Goal: Task Accomplishment & Management: Use online tool/utility

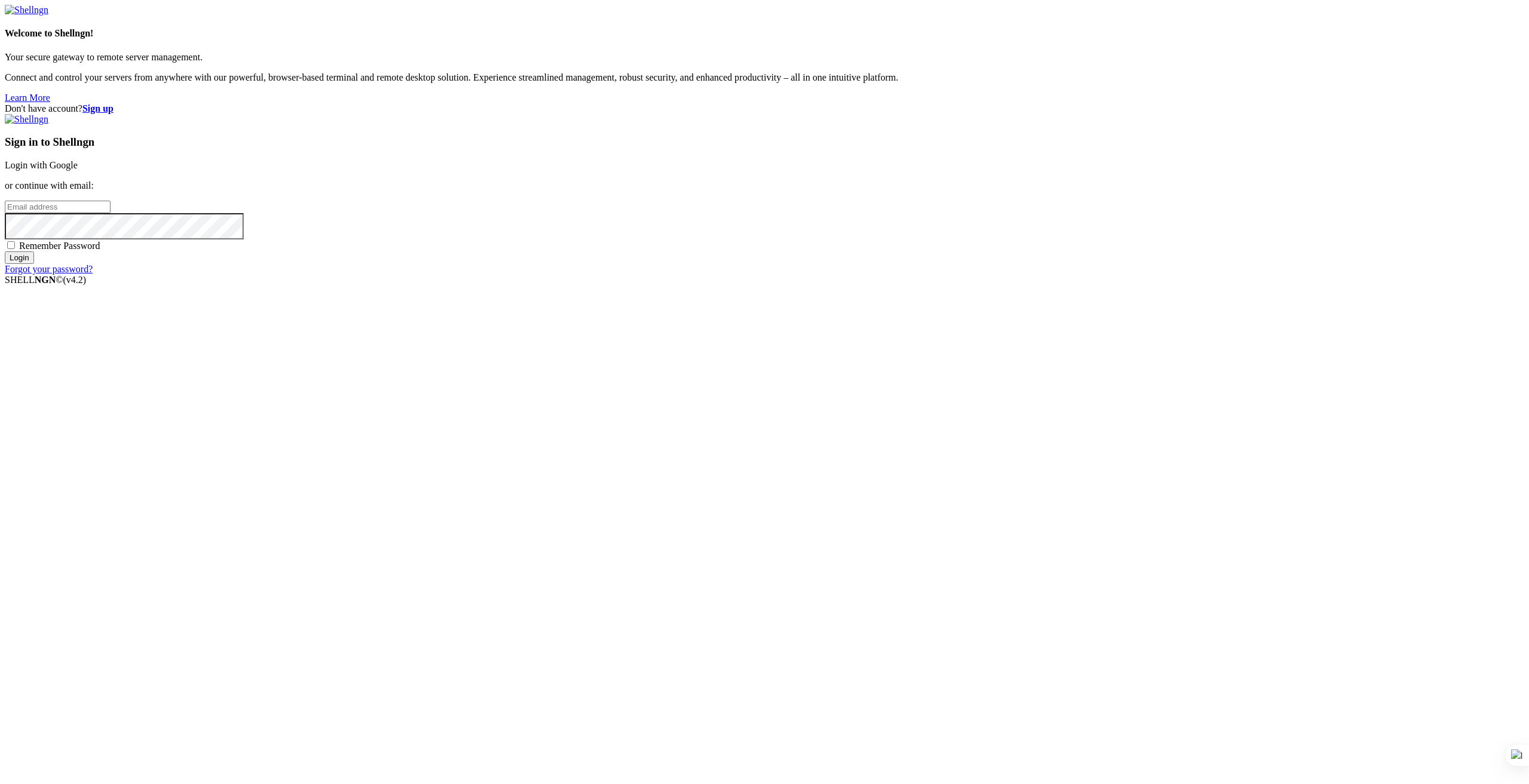
type input "root"
click at [78, 170] on link "Login with Google" at bounding box center [41, 165] width 73 height 10
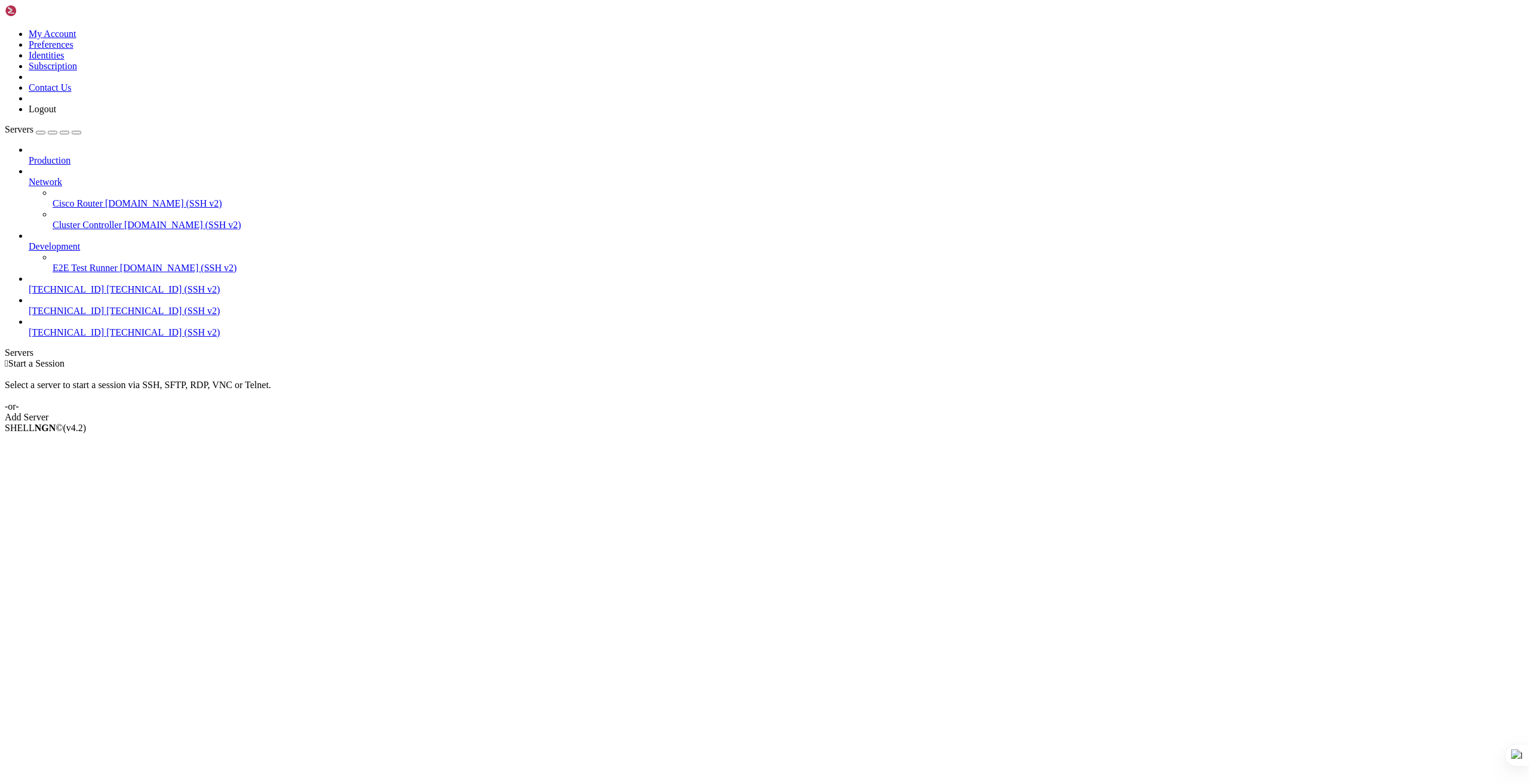
click at [844, 412] on div "Add Server" at bounding box center [764, 417] width 1519 height 10
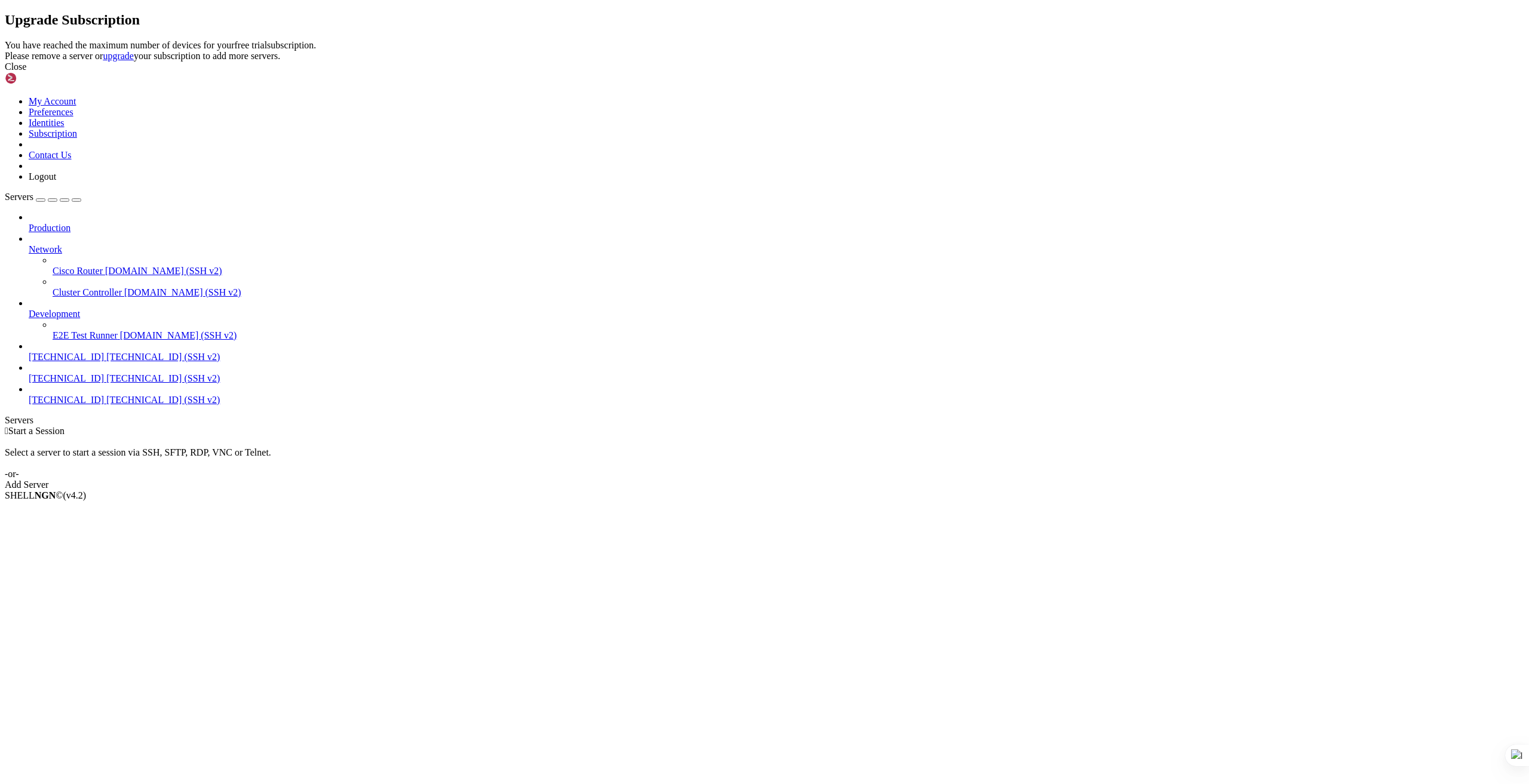
click at [889, 72] on div "Close" at bounding box center [764, 67] width 1519 height 10
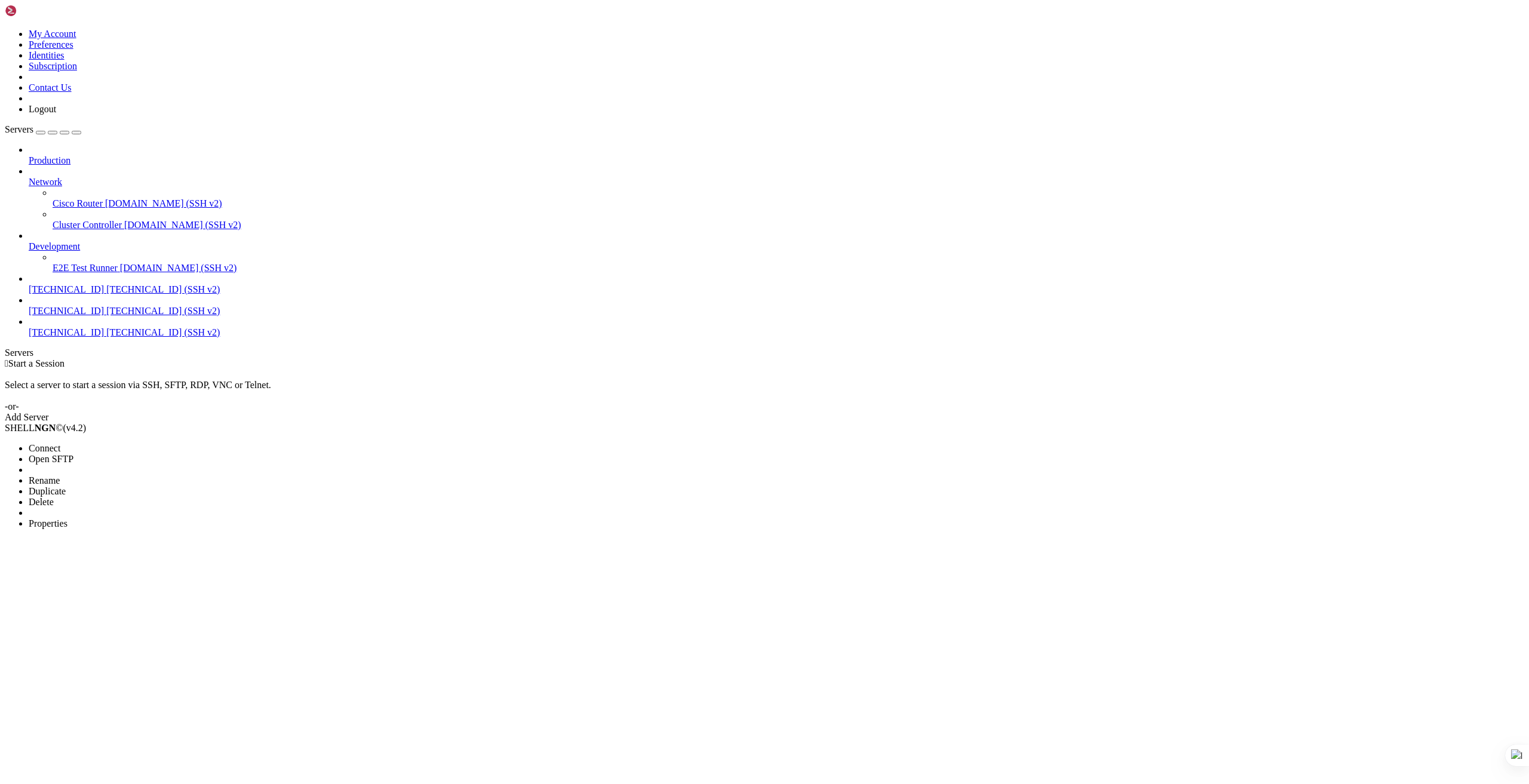
click at [104, 497] on li "Delete" at bounding box center [83, 502] width 108 height 10
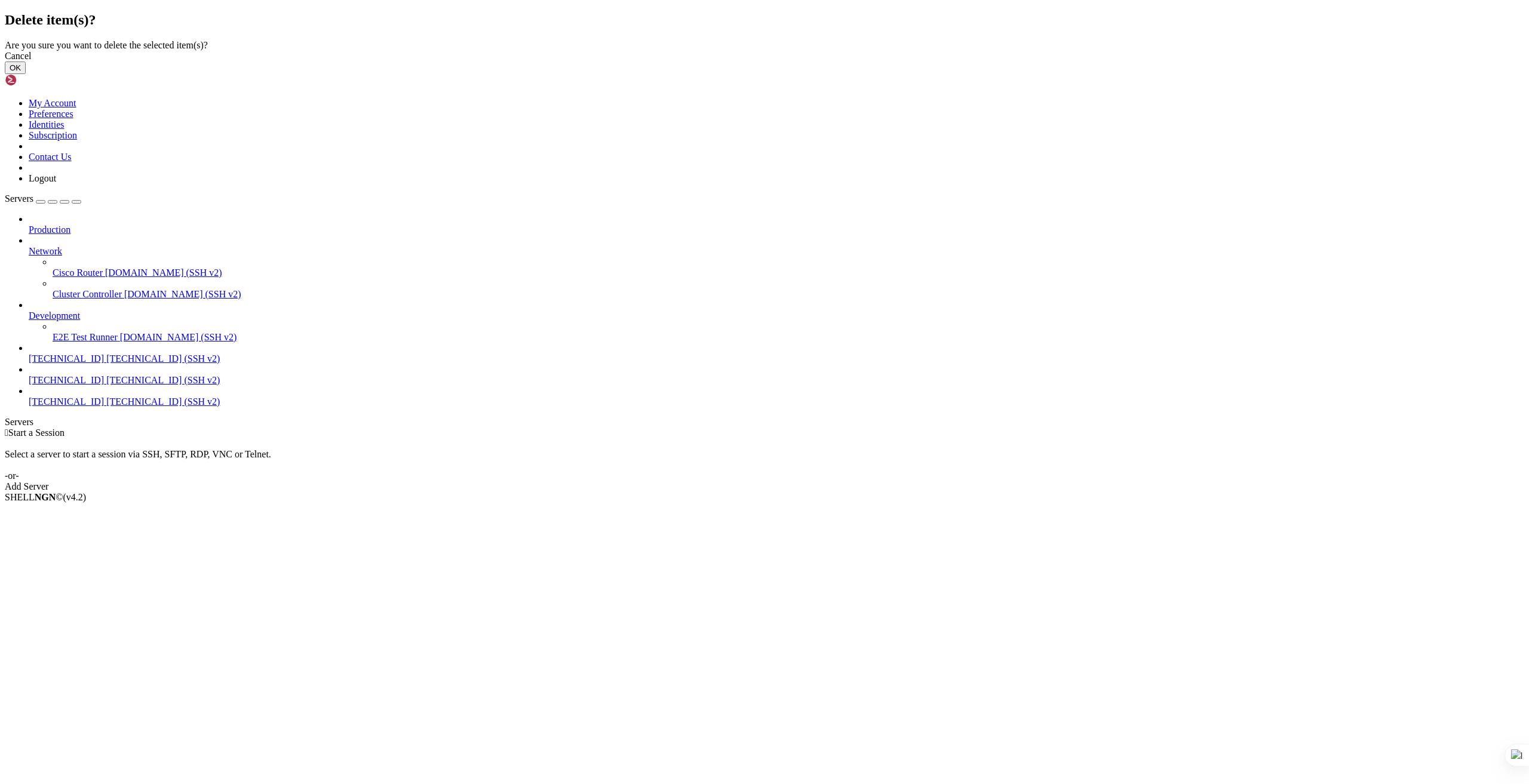
click at [26, 74] on button "OK" at bounding box center [15, 68] width 21 height 13
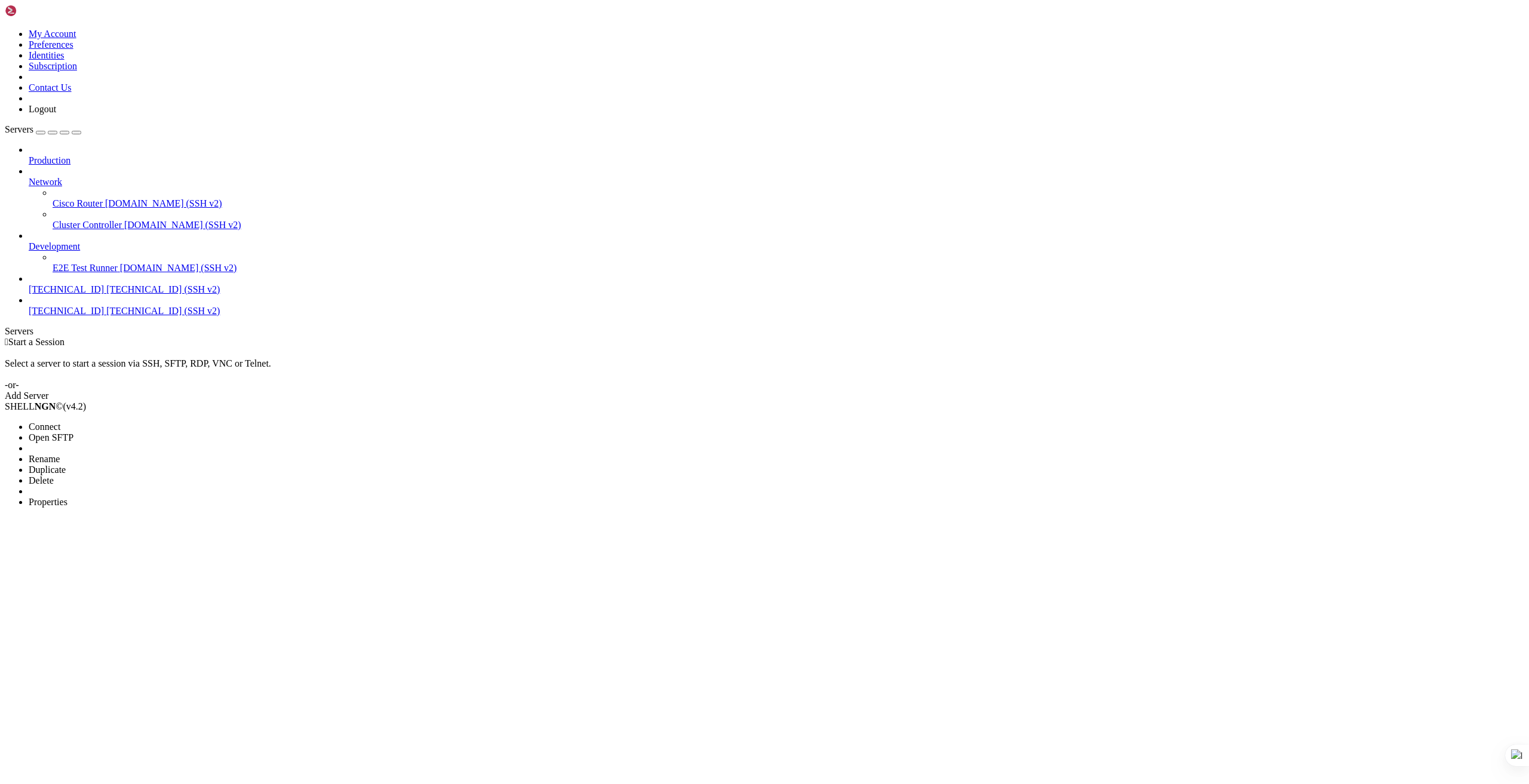
click at [125, 475] on li "Delete" at bounding box center [83, 480] width 108 height 10
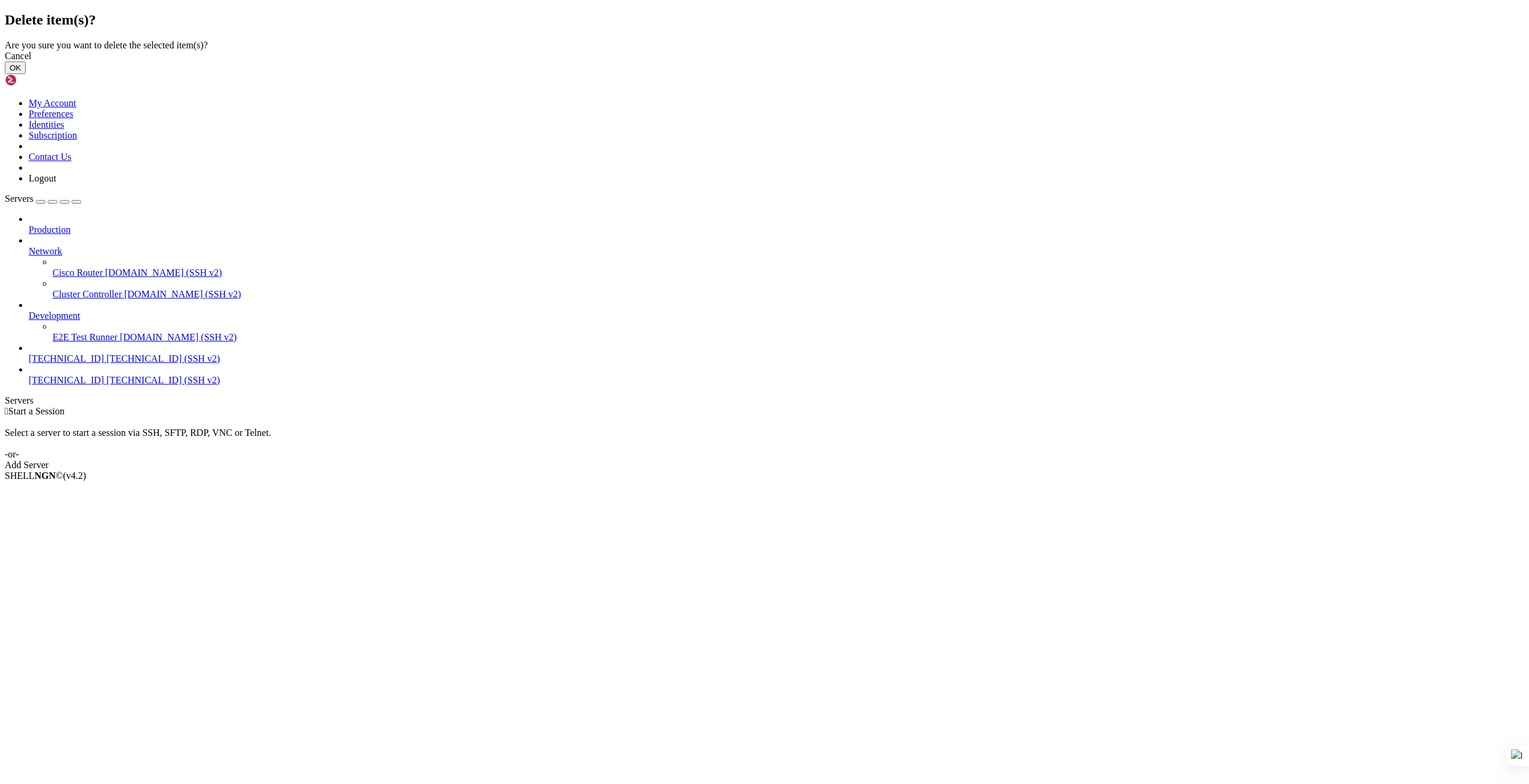
click at [26, 74] on button "OK" at bounding box center [15, 68] width 21 height 13
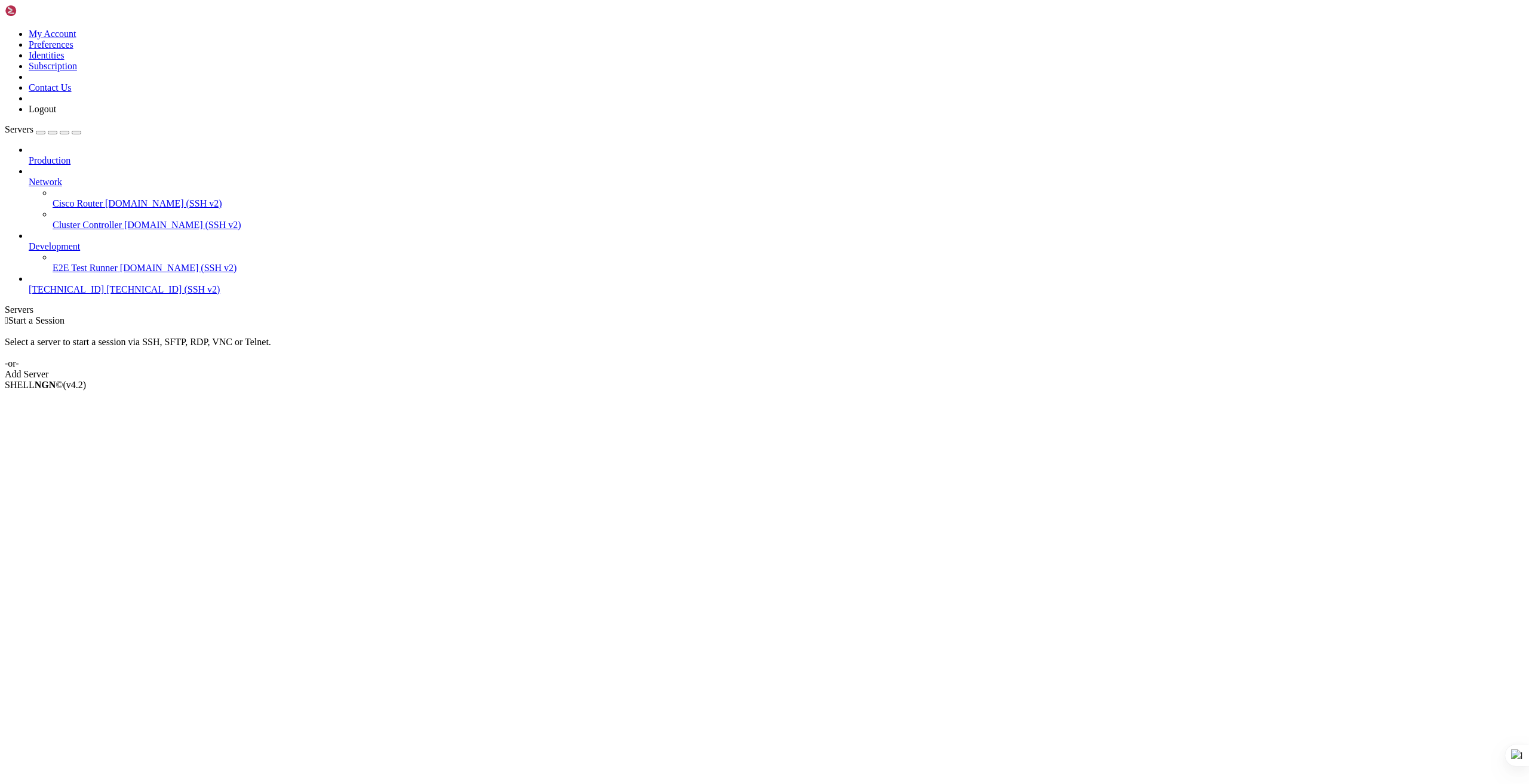
click at [825, 369] on div "Add Server" at bounding box center [764, 374] width 1519 height 10
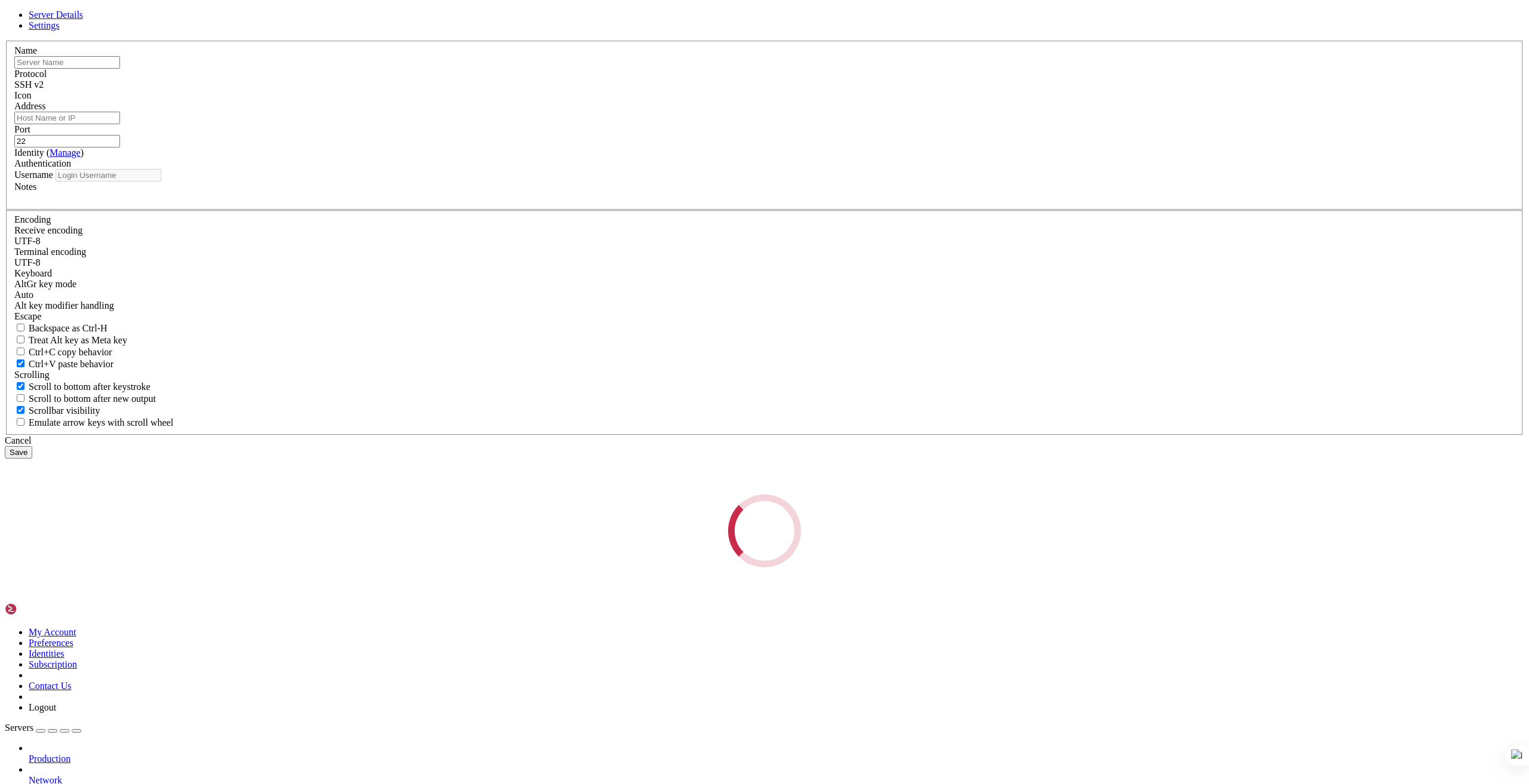
click at [653, 494] on div "Loading..." at bounding box center [764, 530] width 1519 height 73
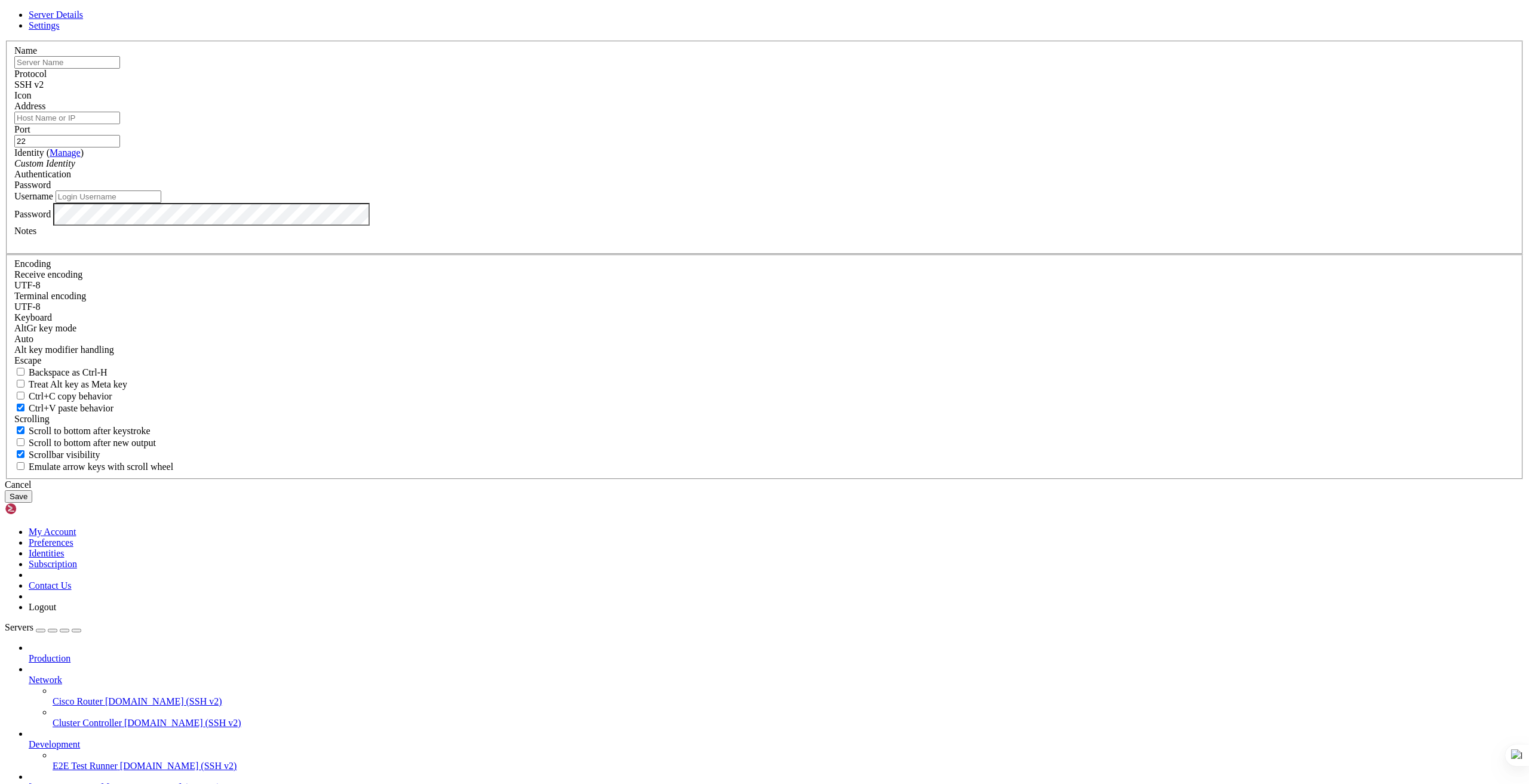
type input "root"
click at [120, 69] on input "text" at bounding box center [67, 63] width 106 height 13
paste input "[TECHNICAL_ID]"
type input "[TECHNICAL_ID]"
click at [120, 124] on input "Address" at bounding box center [67, 118] width 106 height 13
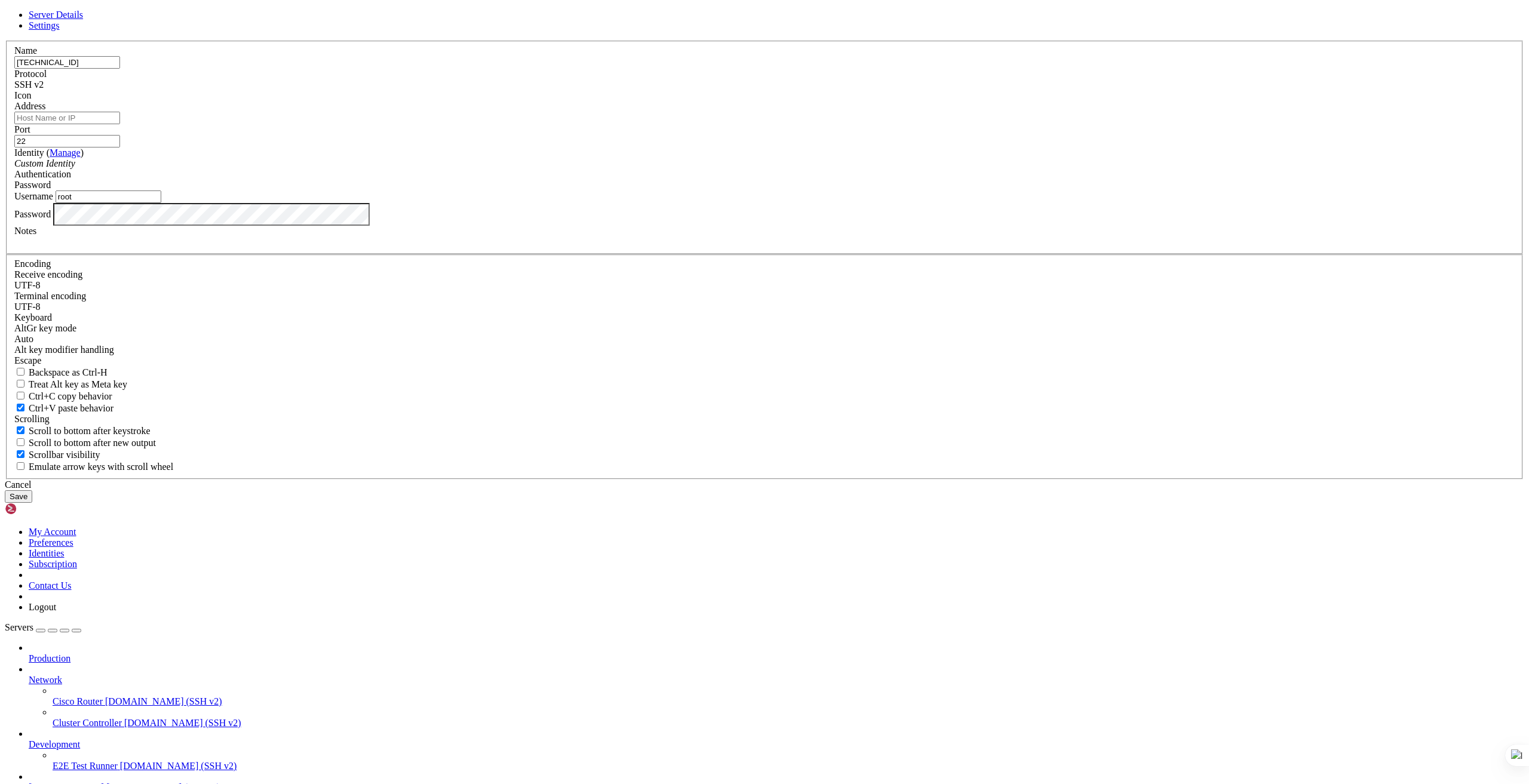
paste input "[TECHNICAL_ID]"
type input "[TECHNICAL_ID]"
drag, startPoint x: 815, startPoint y: 325, endPoint x: 781, endPoint y: 331, distance: 34.5
click at [789, 254] on fieldset "Name [TECHNICAL_ID] Protocol SSH v2 Icon Address [TECHNICAL_ID] ( )" at bounding box center [764, 148] width 1517 height 213
paste input "4700"
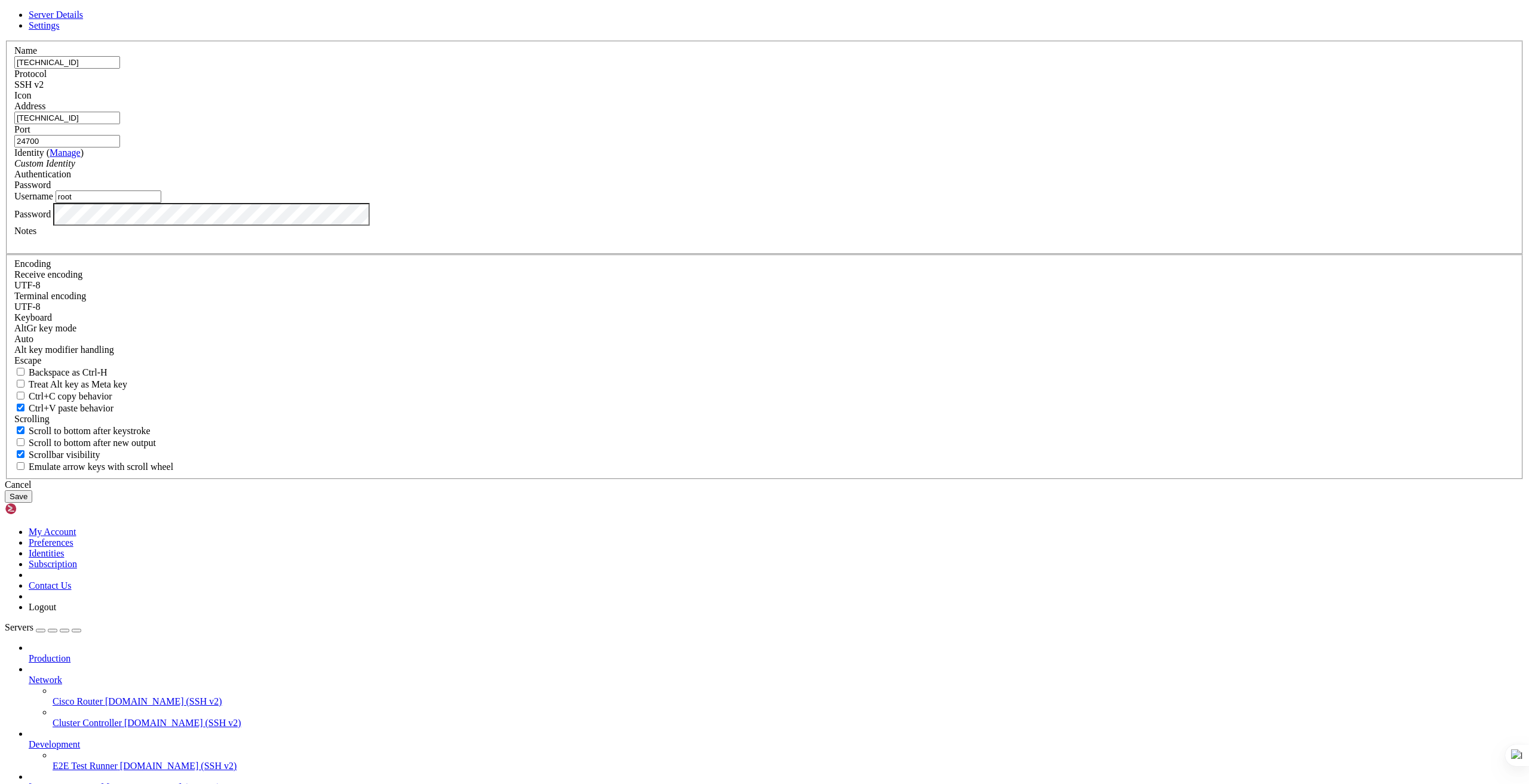
type input "24700"
click at [551, 452] on div "Server Details Settings Name [TECHNICAL_ID] Protocol SSH v2 Icon" at bounding box center [764, 256] width 1519 height 494
click at [32, 503] on button "Save" at bounding box center [18, 497] width 27 height 13
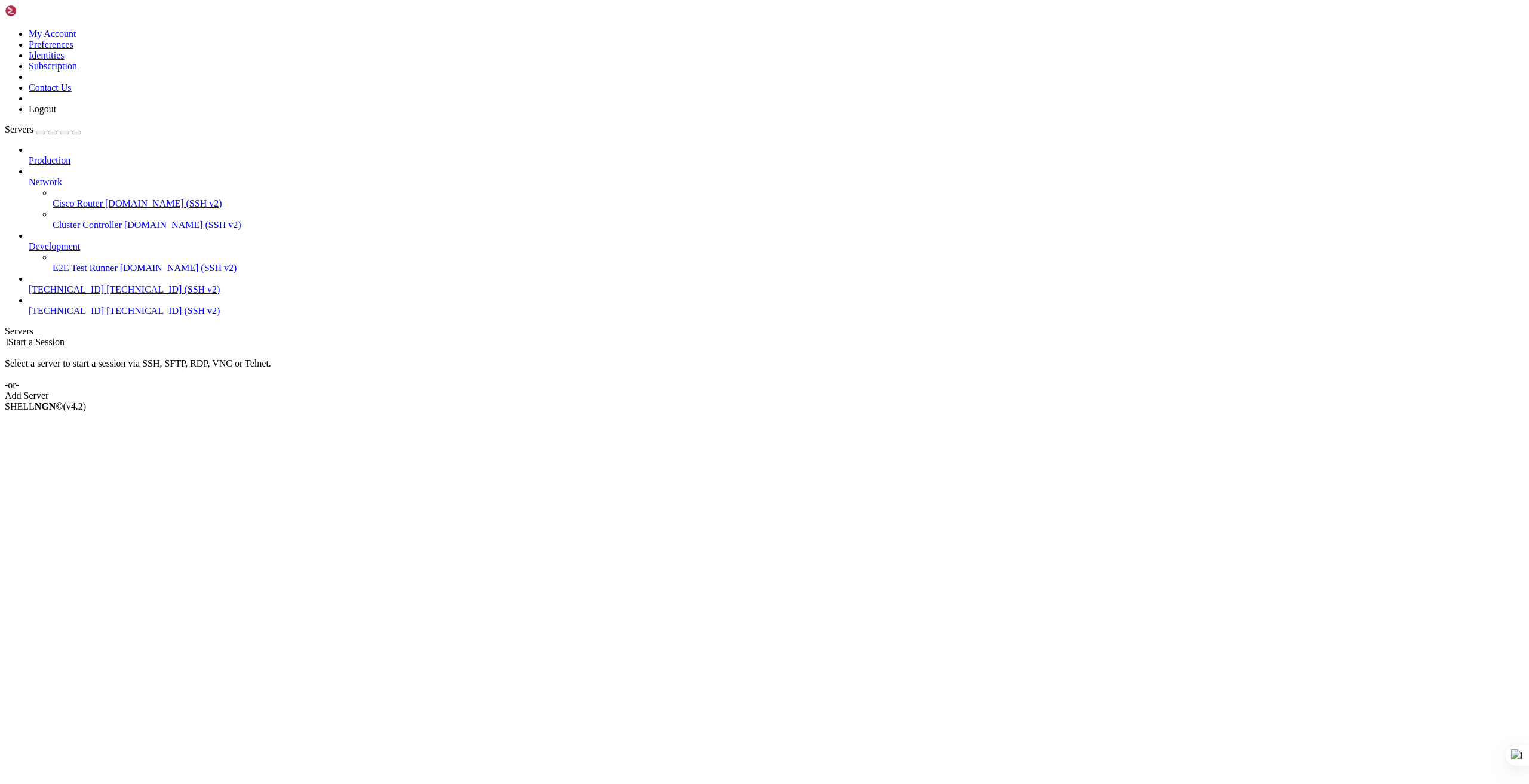
click at [106, 306] on span "[TECHNICAL_ID] (SSH v2)" at bounding box center [162, 311] width 113 height 10
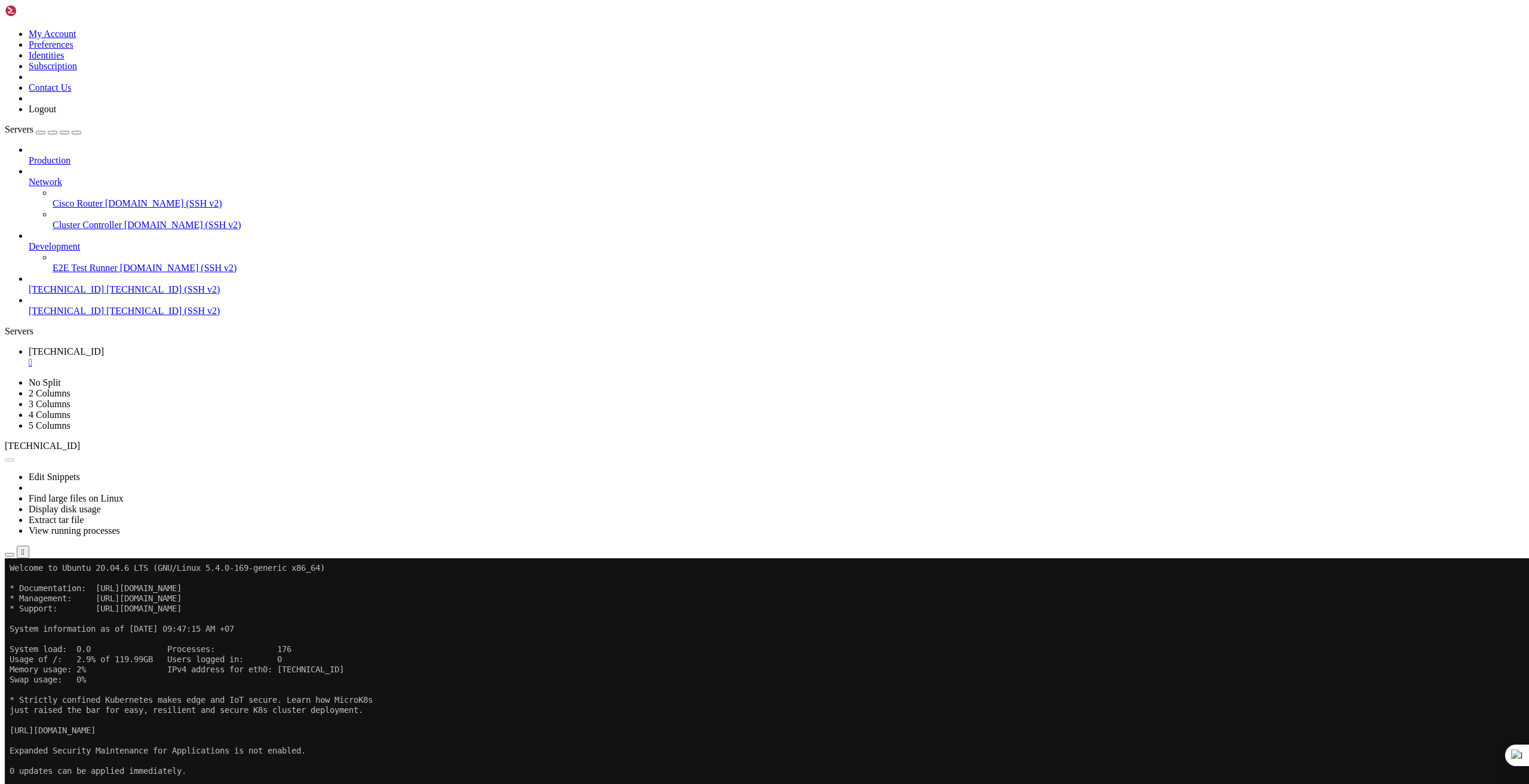
click at [52, 592] on button "Reconnect" at bounding box center [29, 599] width 48 height 13
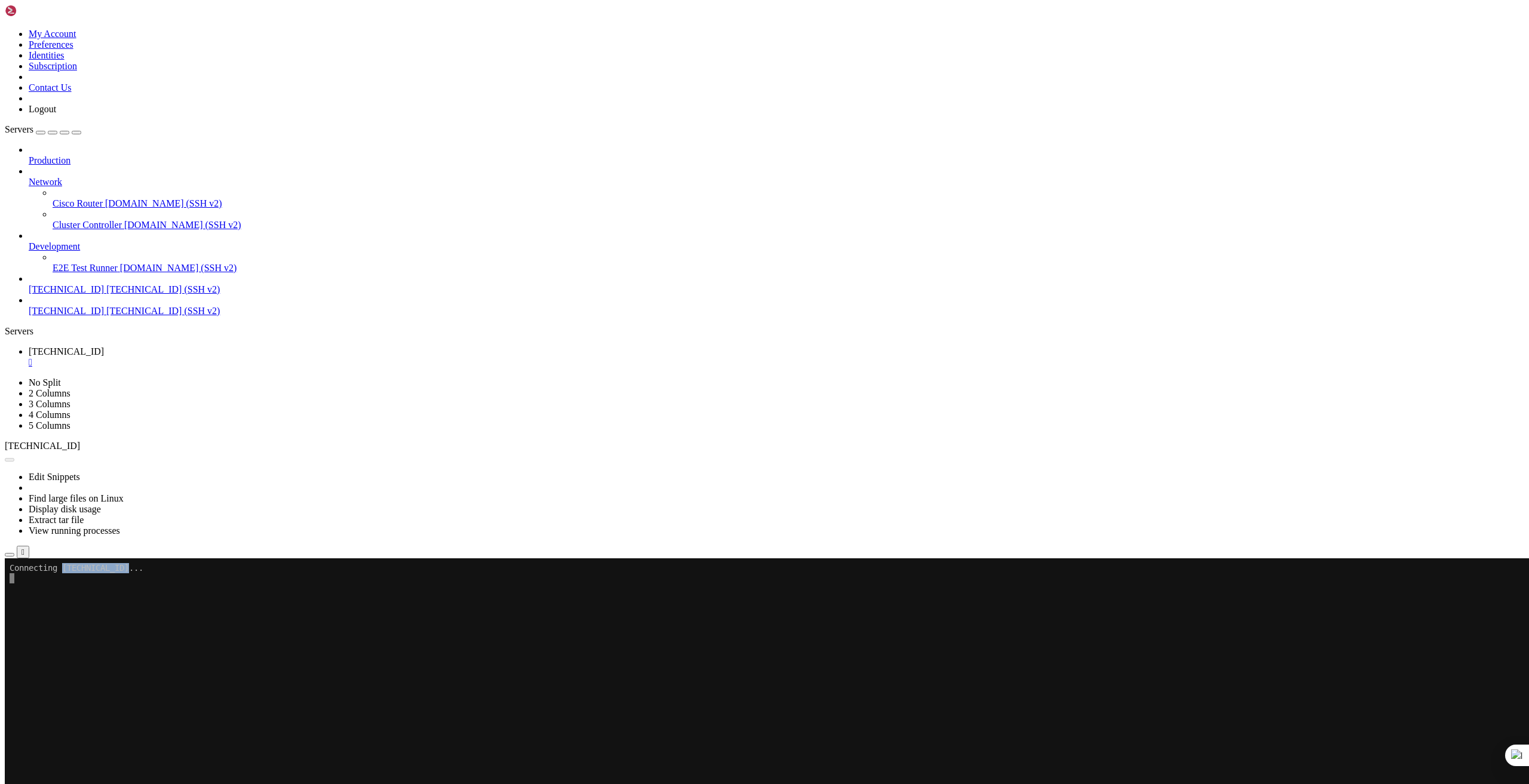
drag, startPoint x: 67, startPoint y: 567, endPoint x: 133, endPoint y: 567, distance: 66.0
click at [133, 567] on x-row "Connecting [TECHNICAL_ID]..." at bounding box center [694, 568] width 1369 height 10
drag, startPoint x: 205, startPoint y: 596, endPoint x: 153, endPoint y: 574, distance: 56.5
click at [202, 595] on x-row at bounding box center [694, 599] width 1369 height 10
drag, startPoint x: 136, startPoint y: 570, endPoint x: 65, endPoint y: 570, distance: 71.0
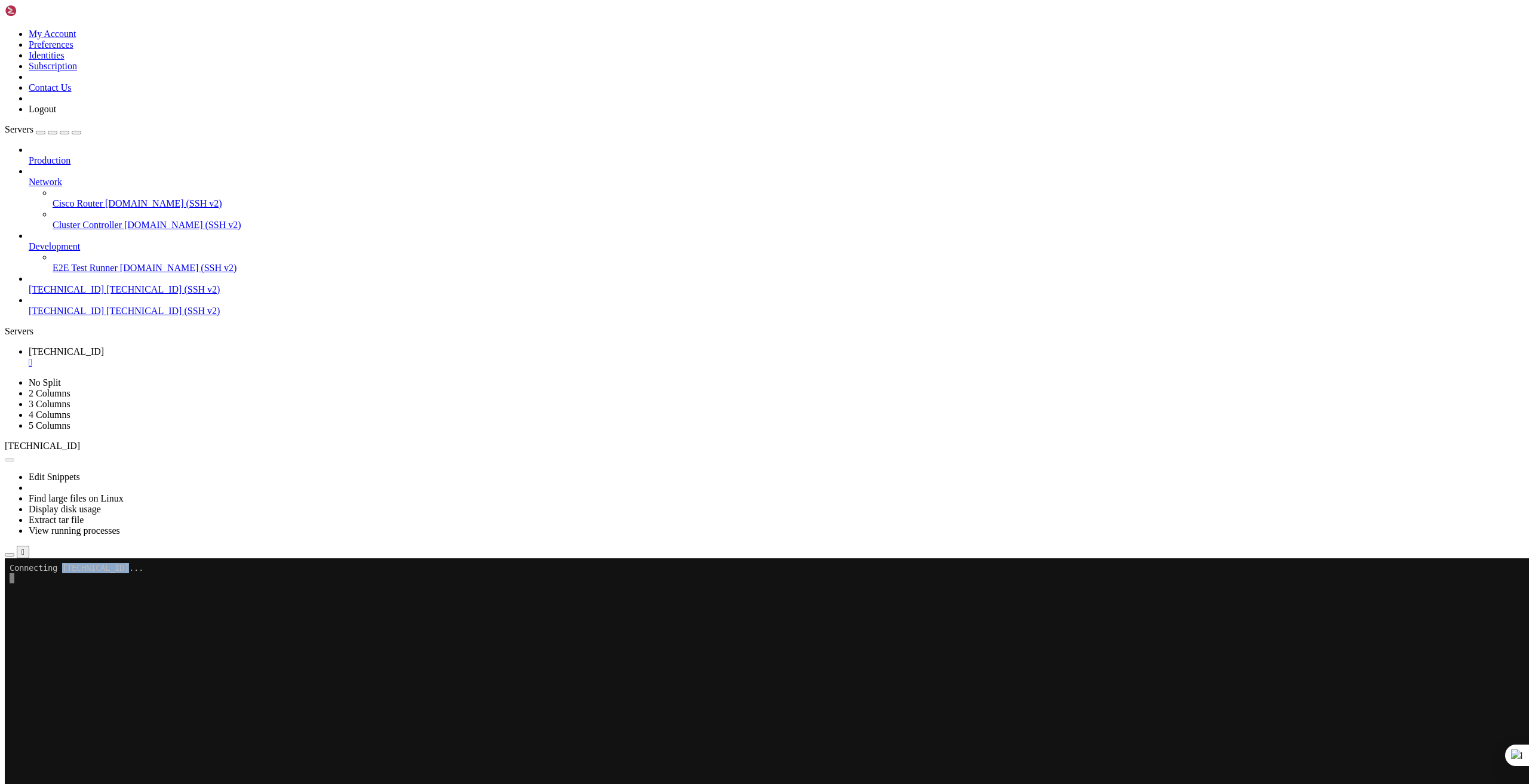
click at [65, 570] on x-row "Connecting [TECHNICAL_ID]..." at bounding box center [694, 568] width 1369 height 10
copy x-row "[TECHNICAL_ID]"
click at [408, 672] on x-row at bounding box center [694, 669] width 1369 height 10
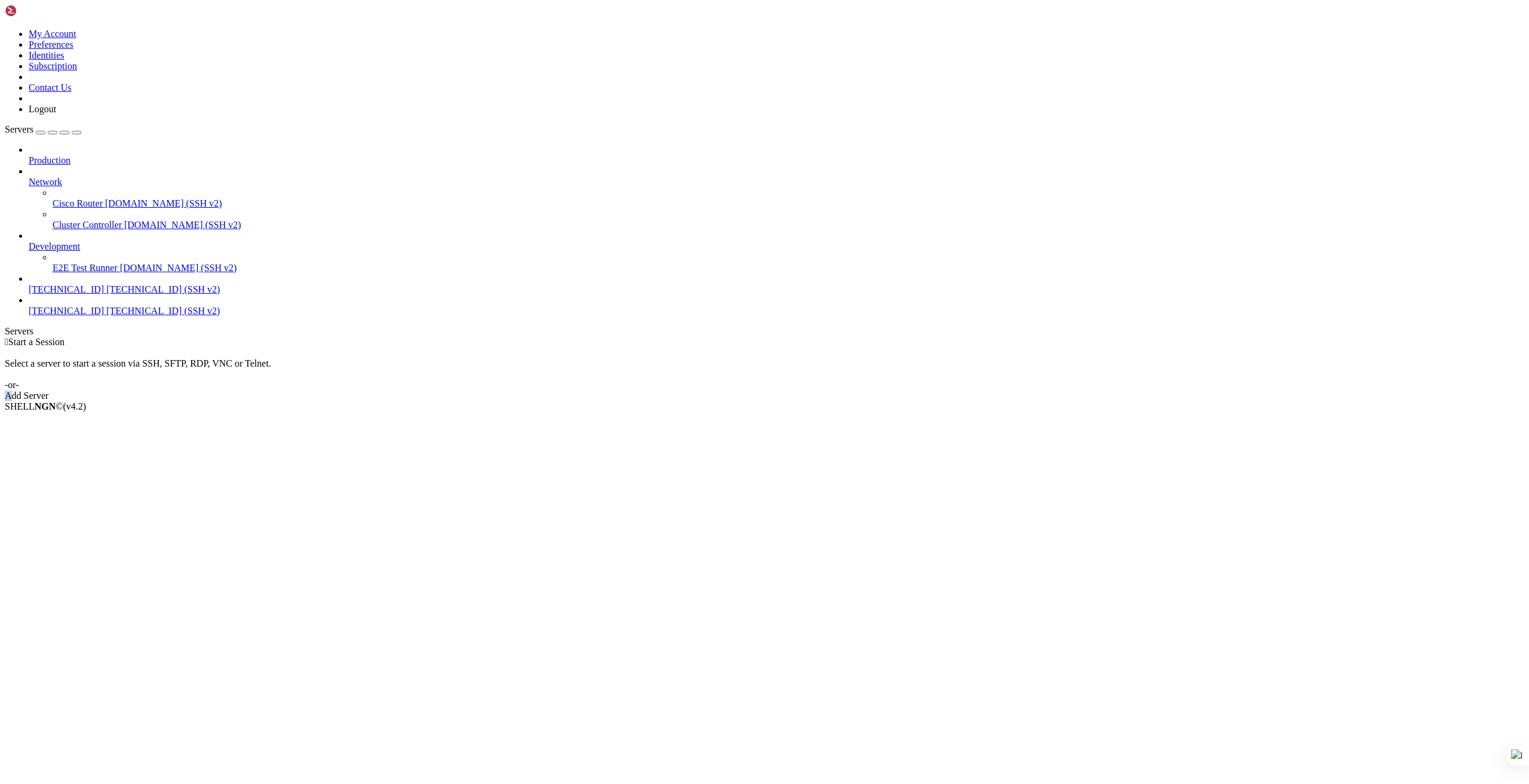
drag, startPoint x: 823, startPoint y: 221, endPoint x: 26, endPoint y: 269, distance: 798.4
click at [39, 261] on div "My Account Preferences Identities Subscription Contact Us Logout Servers Produc…" at bounding box center [764, 203] width 1519 height 396
click at [106, 306] on span "[TECHNICAL_ID] (SSH v2)" at bounding box center [162, 311] width 113 height 10
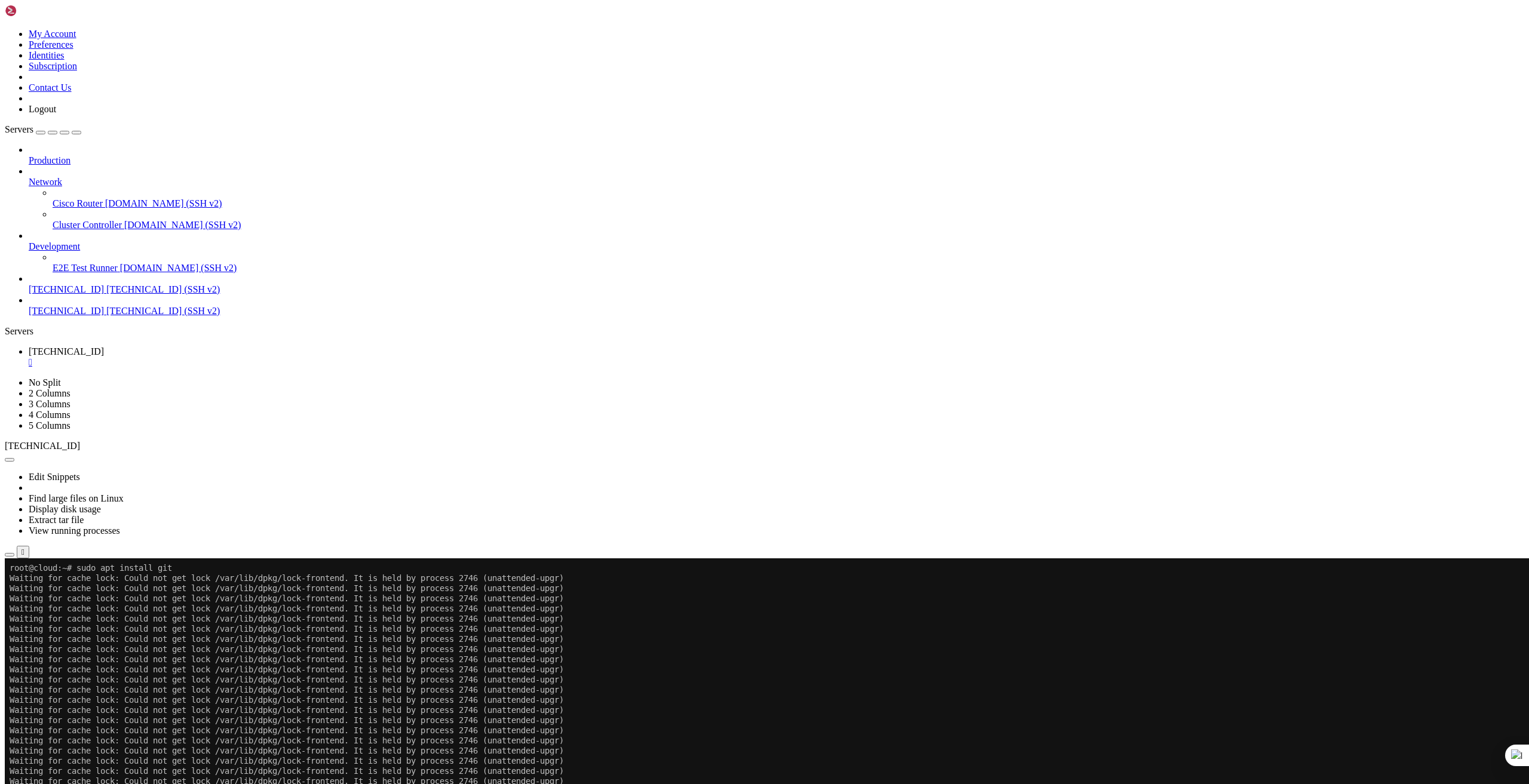
scroll to position [690, 0]
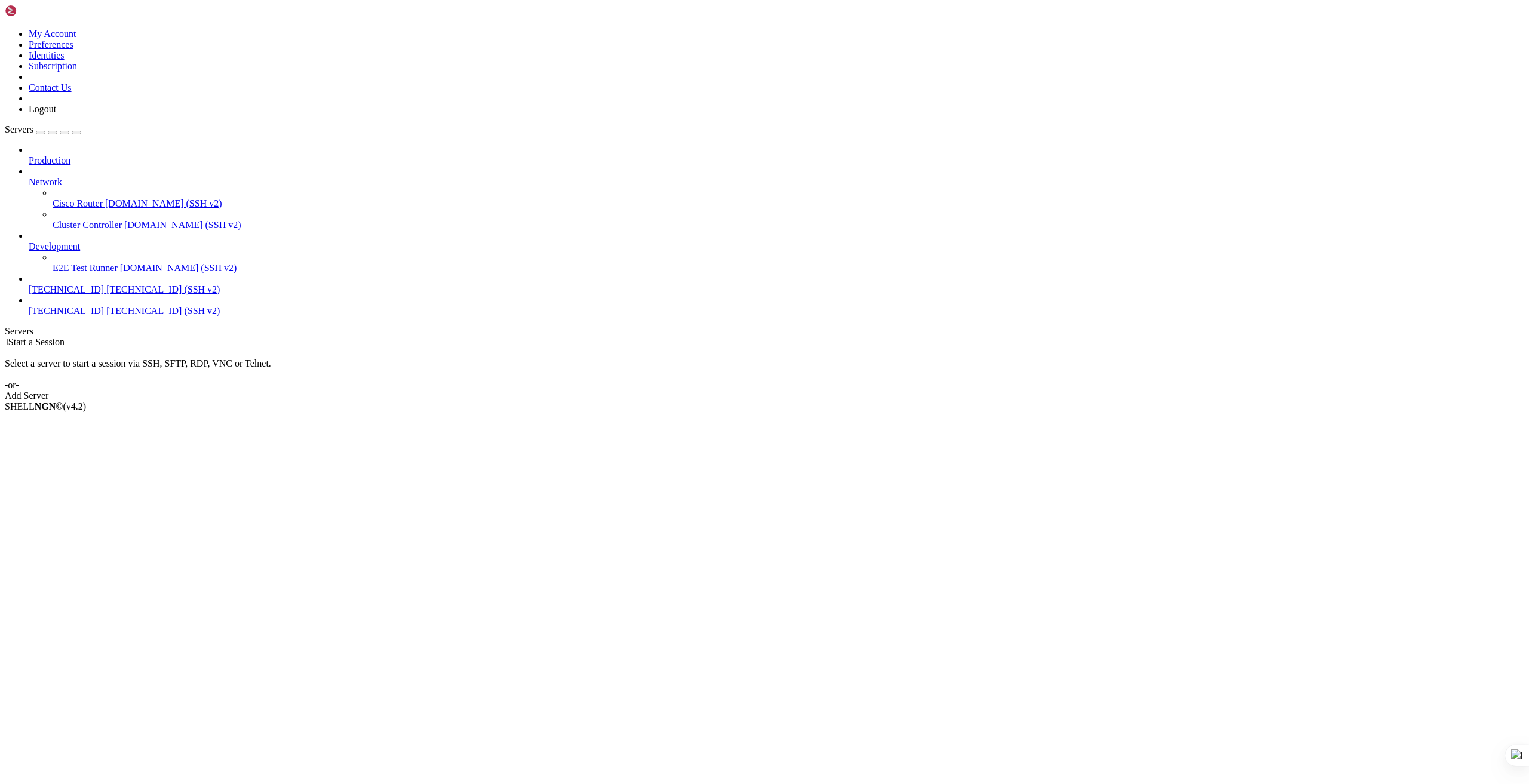
click at [106, 306] on span "[TECHNICAL_ID] (SSH v2)" at bounding box center [162, 311] width 113 height 10
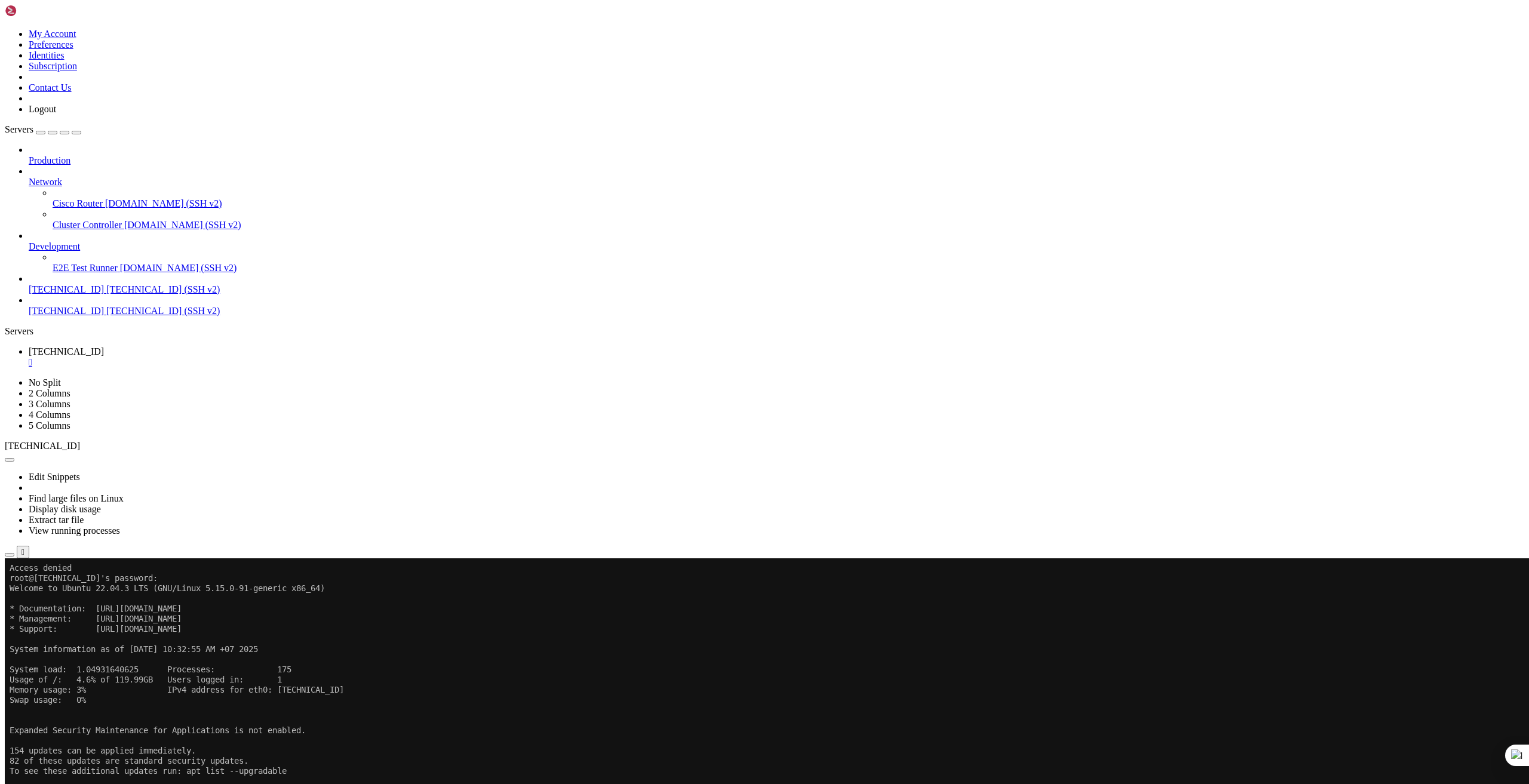
scroll to position [11, 2]
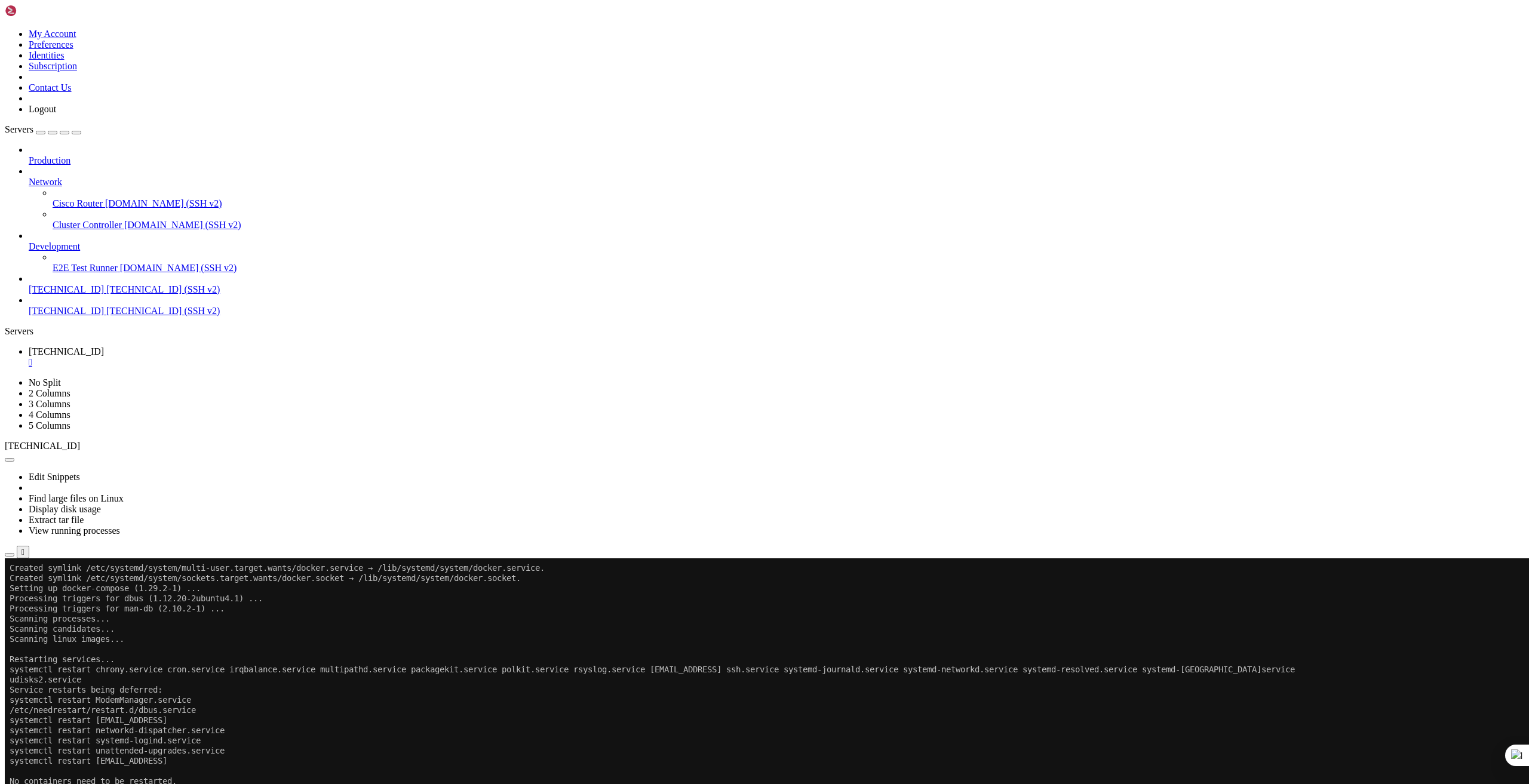
scroll to position [896, 0]
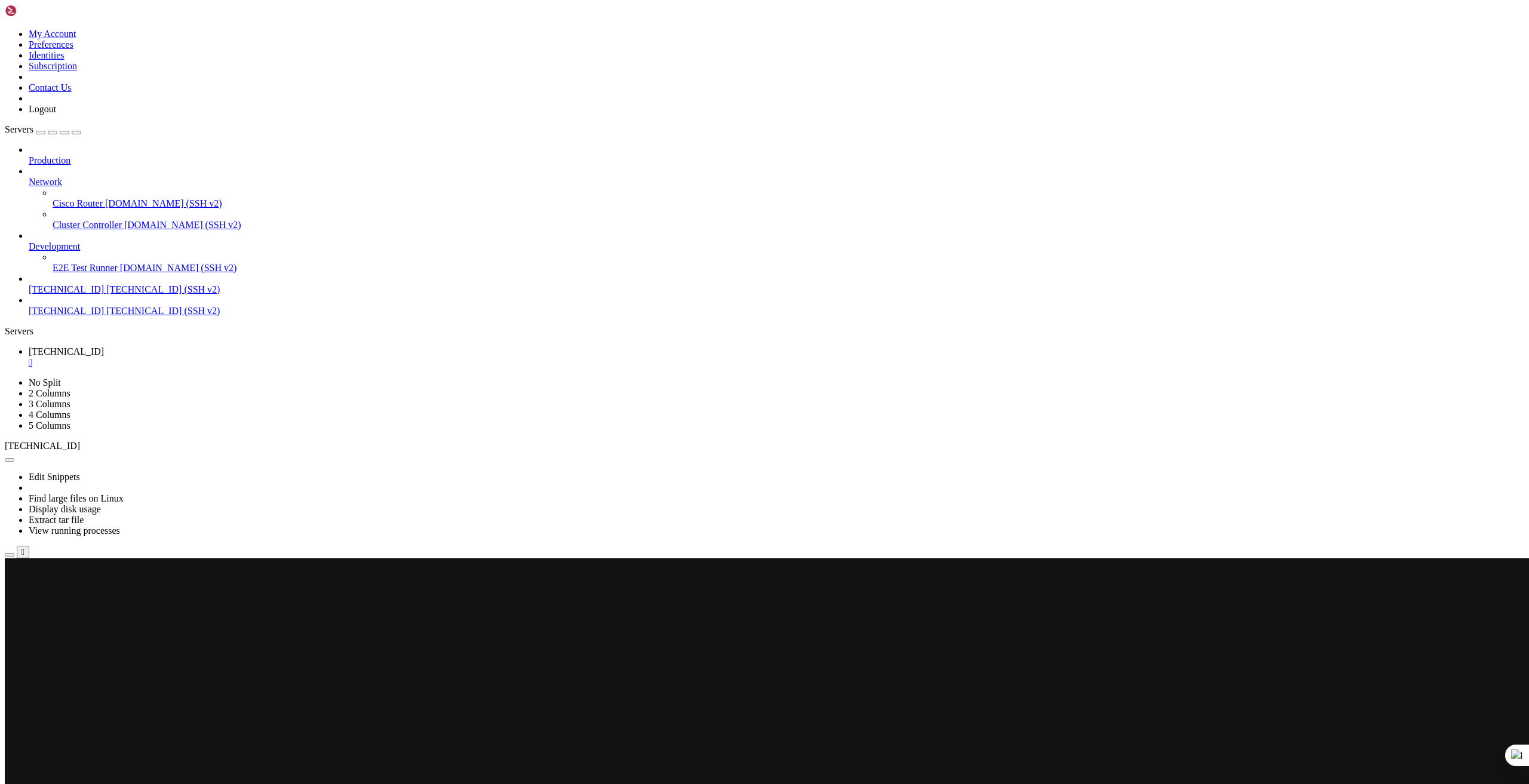
scroll to position [0, 0]
drag, startPoint x: 110, startPoint y: 609, endPoint x: 10, endPoint y: 591, distance: 101.6
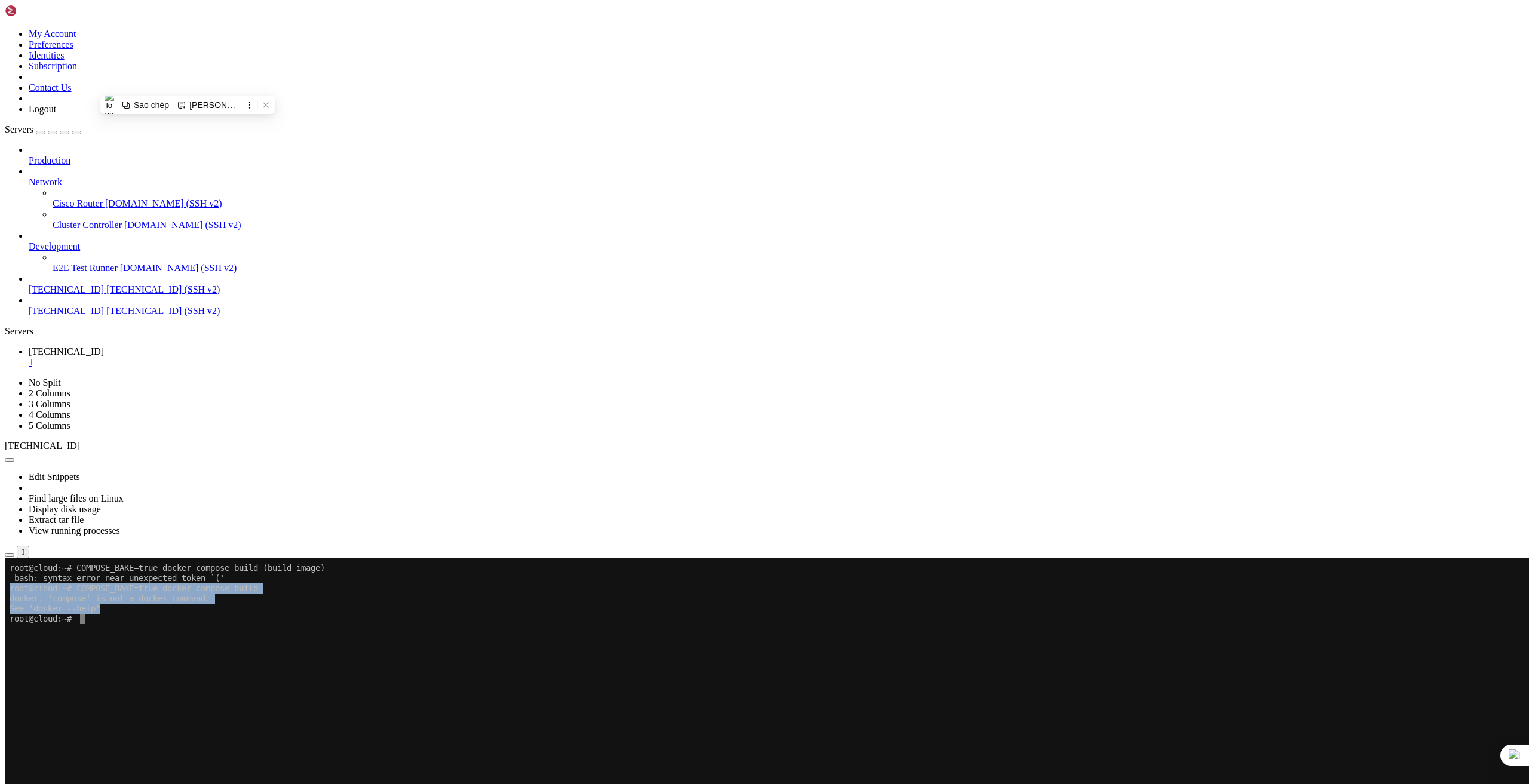
copy div "root@cloud:~# COMPOSE_BAKE=true docker compose build docker: 'compose' is not a…"
click at [351, 762] on x-row at bounding box center [694, 761] width 1369 height 10
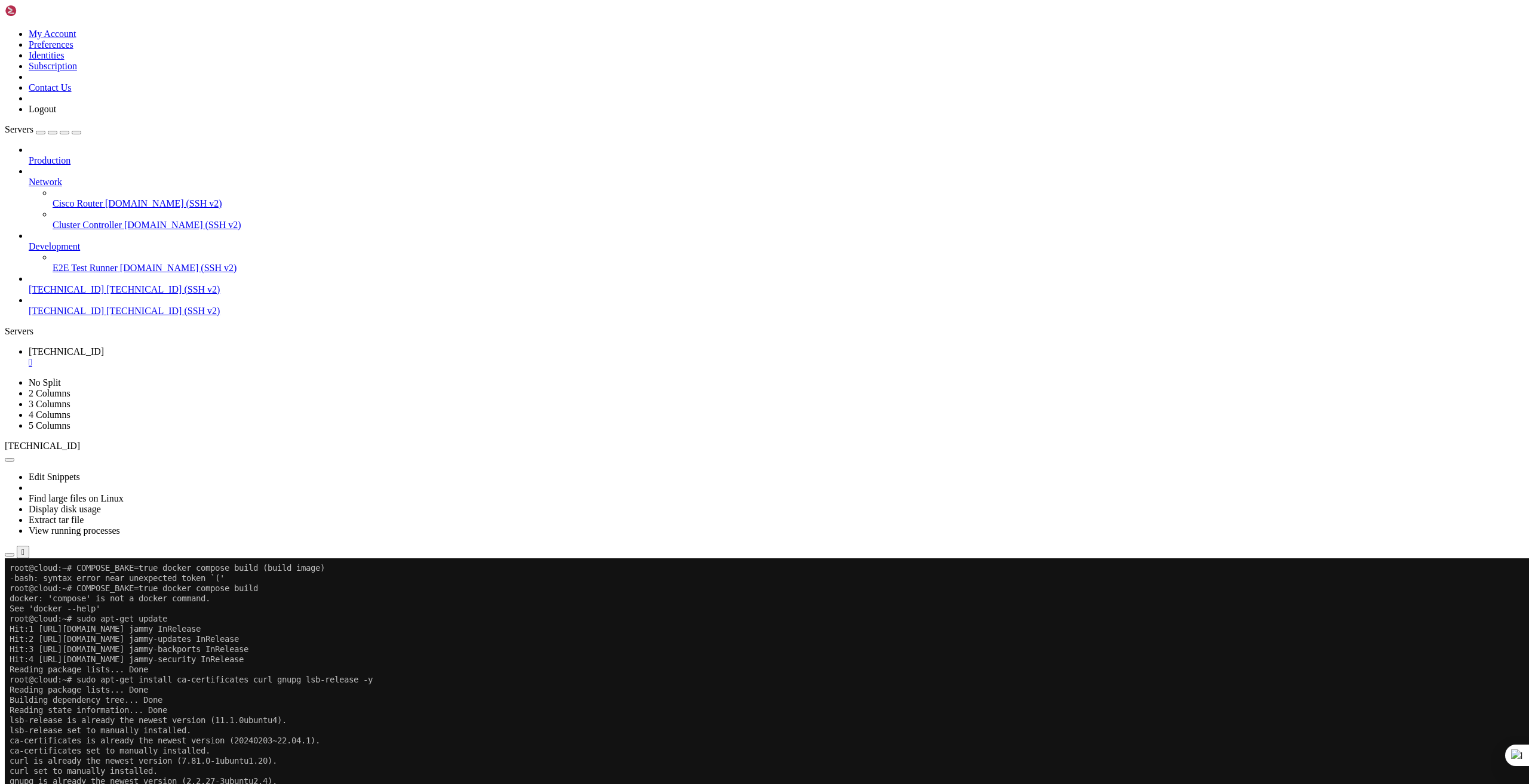
scroll to position [11, 2]
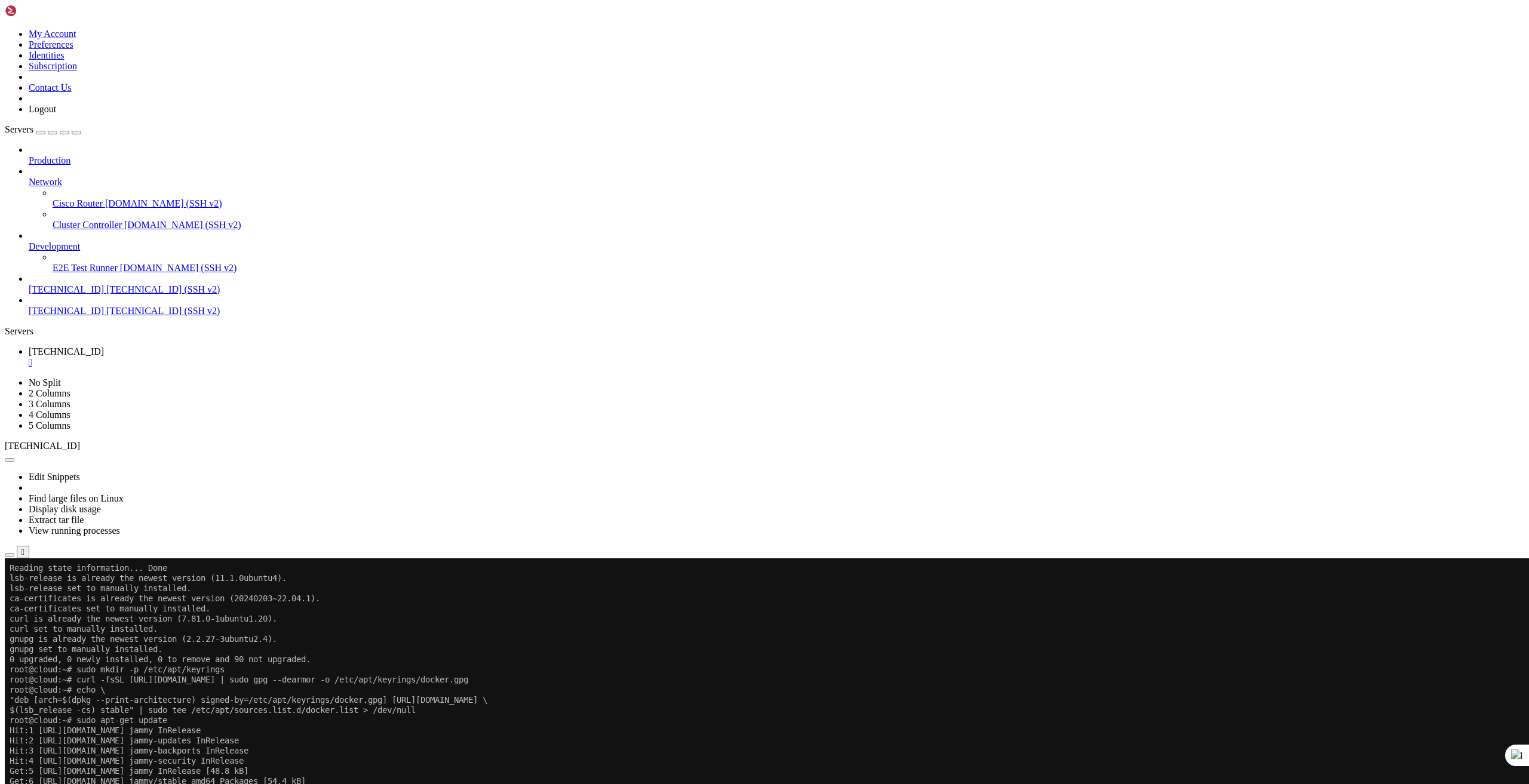
scroll to position [152, 0]
drag, startPoint x: 224, startPoint y: 1244, endPoint x: 10, endPoint y: 1236, distance: 214.1
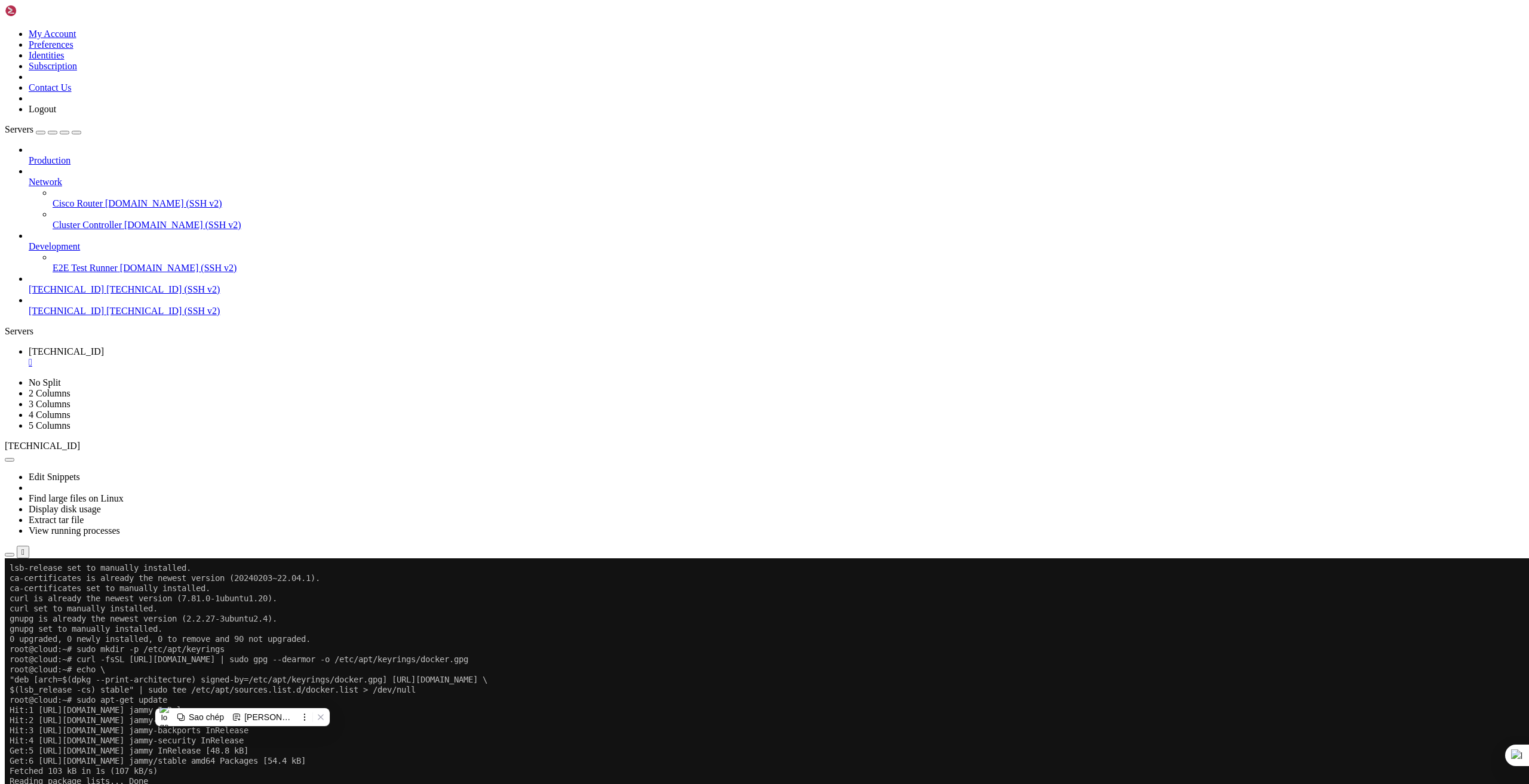
scroll to position [162, 0]
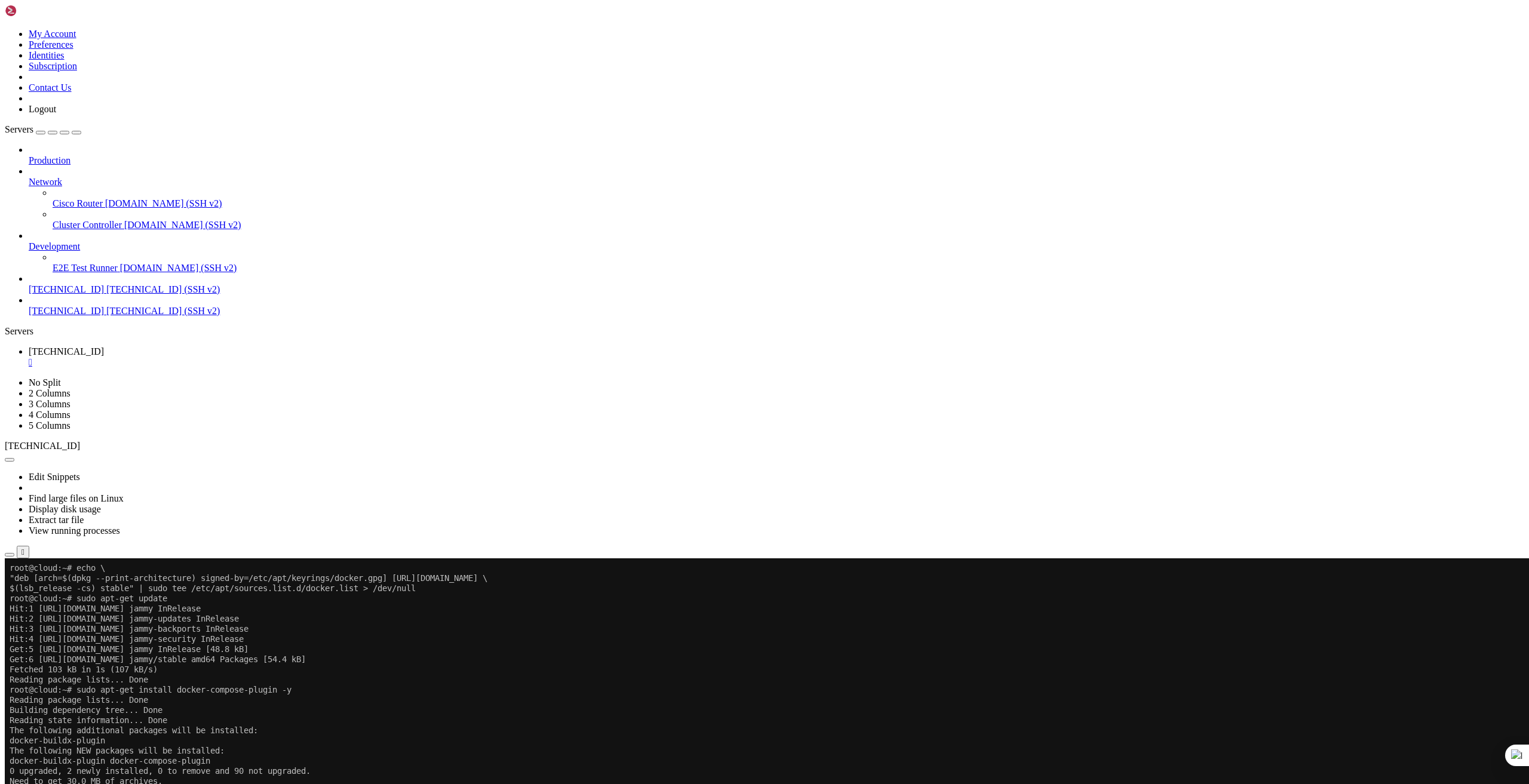
scroll to position [264, 0]
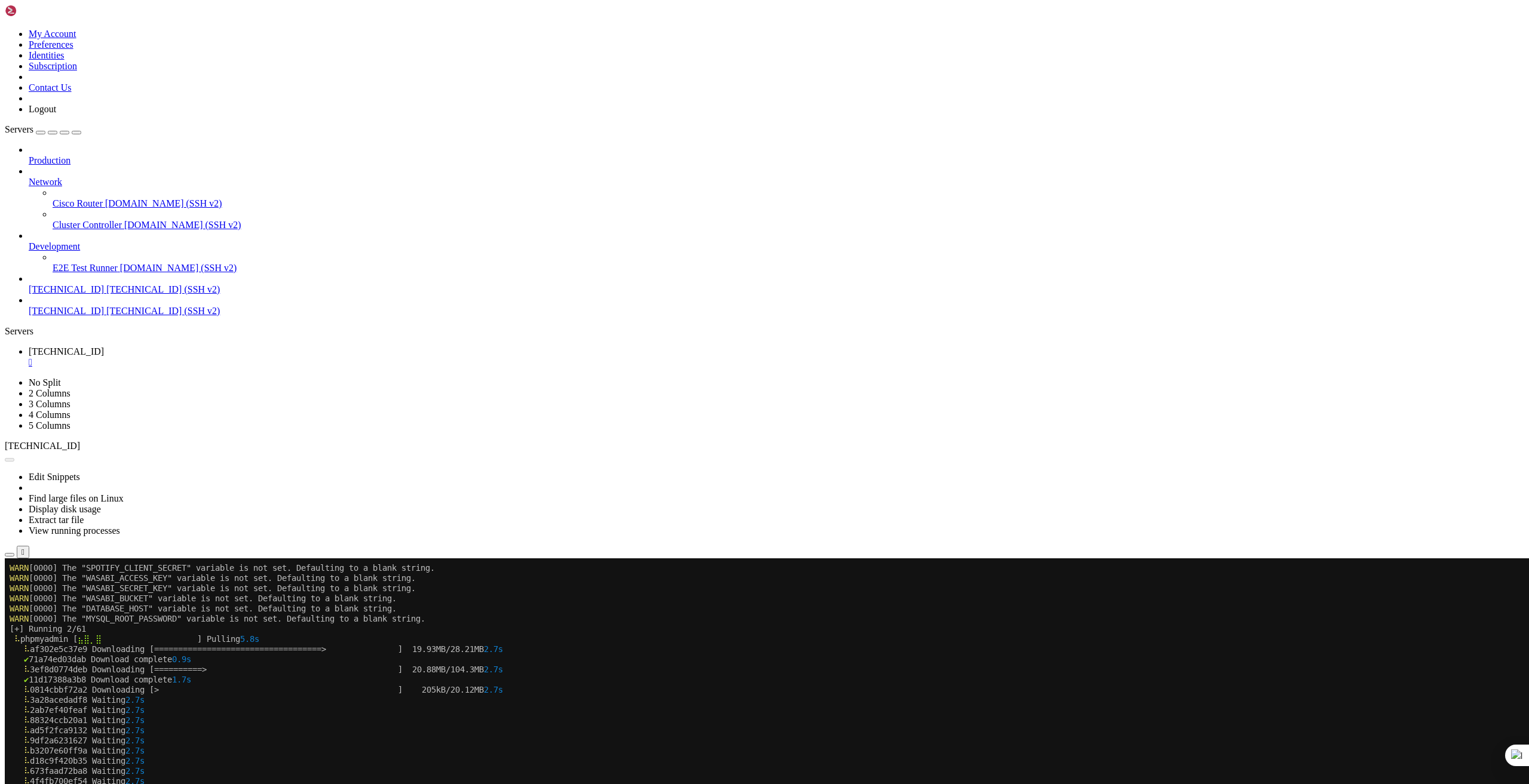
scroll to position [19463, 0]
click at [52, 592] on button "Reconnect" at bounding box center [29, 599] width 48 height 13
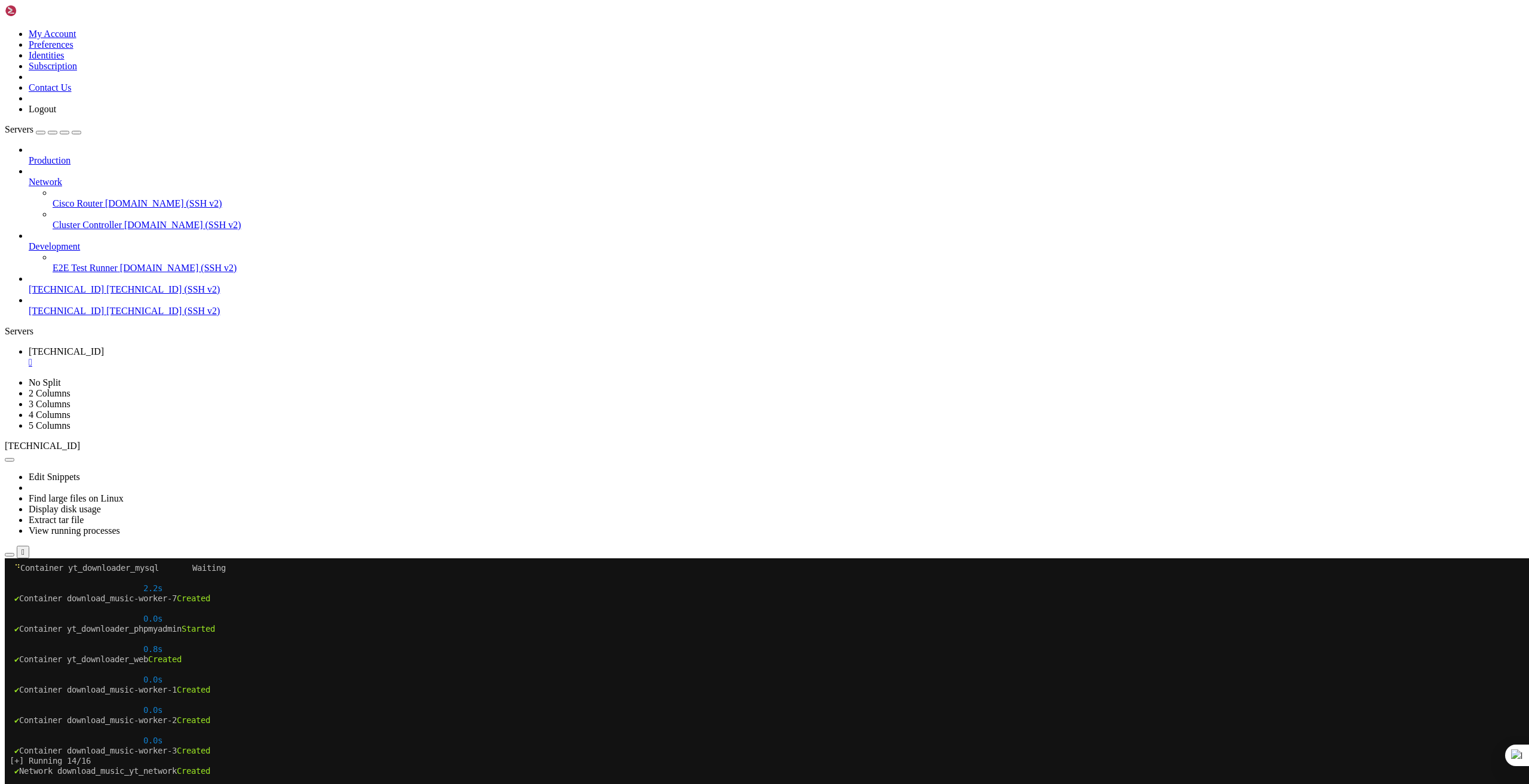
scroll to position [28275, 0]
click at [52, 592] on button "Reconnect" at bounding box center [29, 599] width 48 height 13
